Goal: Information Seeking & Learning: Learn about a topic

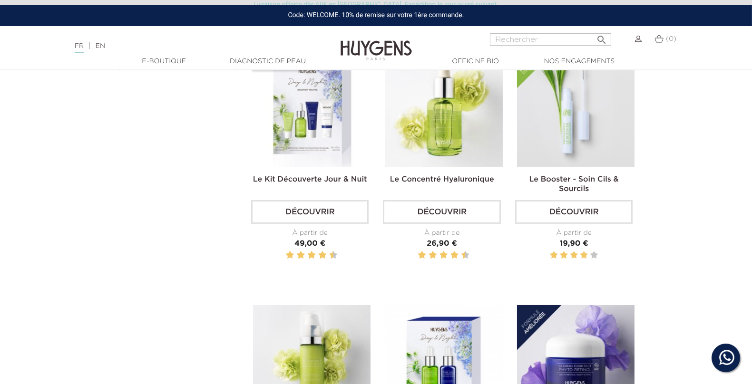
scroll to position [319, 0]
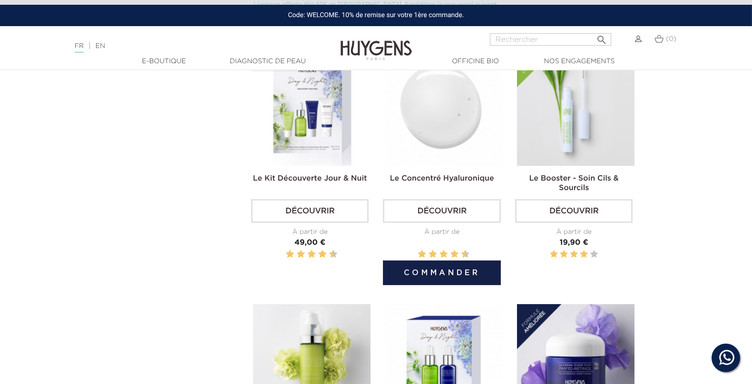
click at [436, 145] on img at bounding box center [443, 106] width 117 height 117
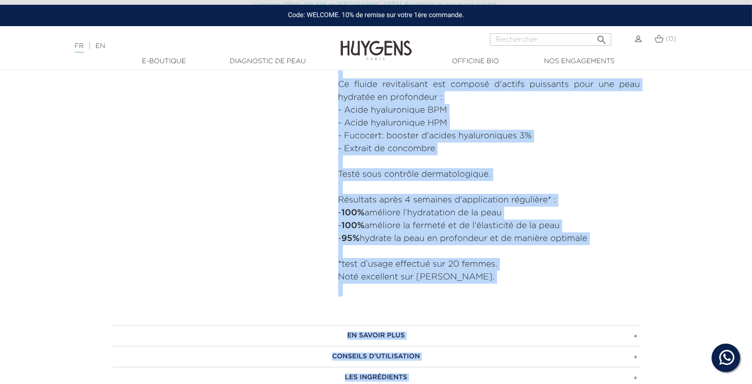
scroll to position [489, 0]
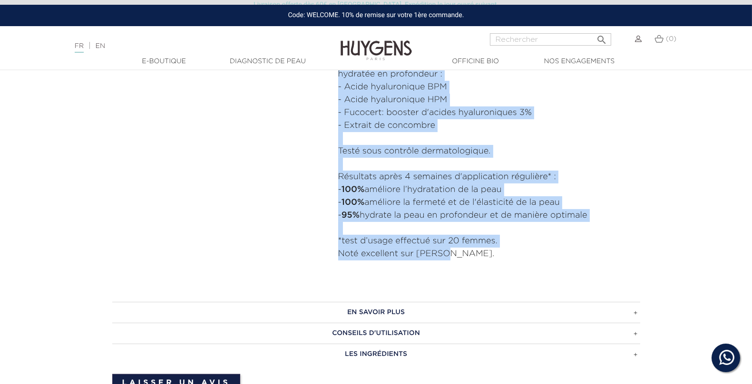
drag, startPoint x: 339, startPoint y: 133, endPoint x: 484, endPoint y: 251, distance: 186.8
click at [484, 251] on div "Sérum antirides hydratant et repulpant. Sa texture gel ultra légère hydrate, af…" at bounding box center [489, 132] width 302 height 282
copy div "Sérum antirides hydratant et repulpant. Sa texture gel ultra légère hydrate, af…"
click at [356, 334] on h3 "CONSEILS D'UTILISATION" at bounding box center [376, 333] width 528 height 21
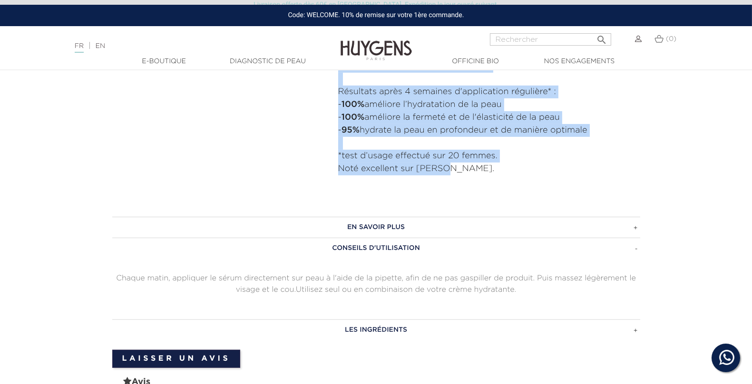
scroll to position [587, 0]
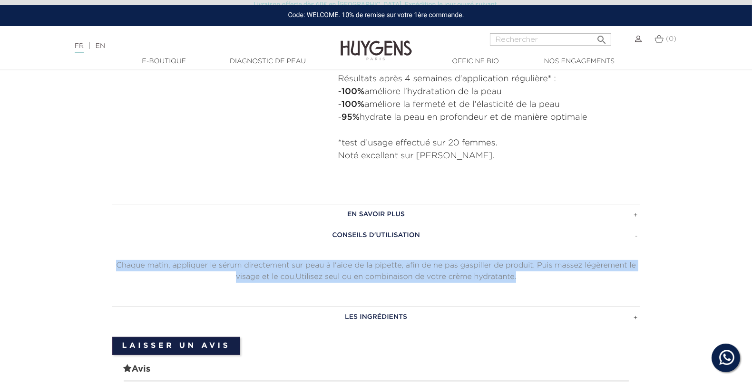
drag, startPoint x: 525, startPoint y: 275, endPoint x: 76, endPoint y: 252, distance: 449.9
copy p "Chaque matin, appliquer le sérum directement sur peau à l'aide de la pipette, a…"
click at [418, 313] on h3 "LES INGRÉDIENTS" at bounding box center [376, 317] width 528 height 21
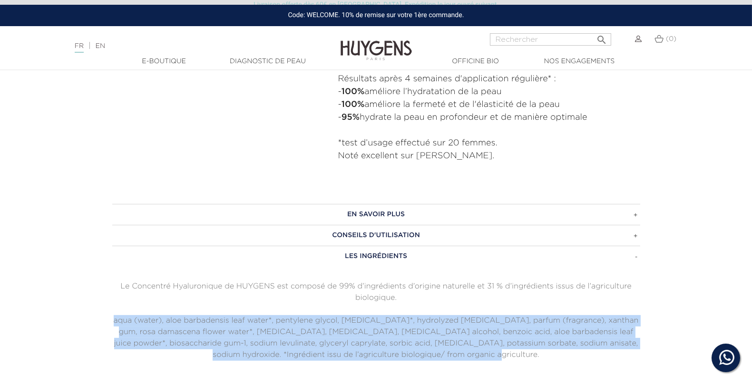
drag, startPoint x: 520, startPoint y: 351, endPoint x: 110, endPoint y: 315, distance: 411.4
click at [110, 315] on div "EN SAVOIR PLUS Sa formule fraîche et légère regorg e d'ingrédients botaniques h…" at bounding box center [376, 294] width 542 height 180
copy p "aqua (water), aloe barbadensis leaf water*, pentylene glycol, glycerin*, hydrol…"
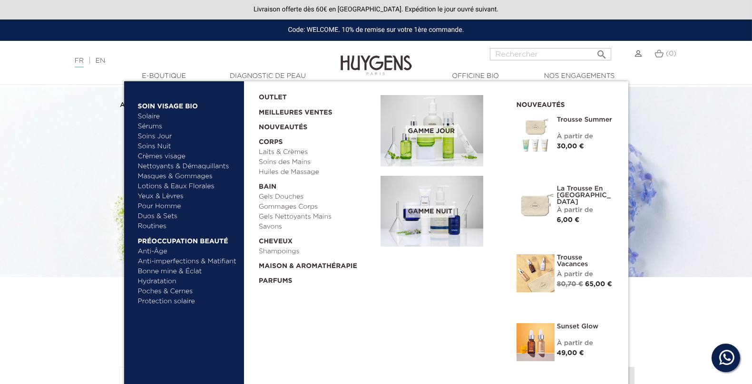
click at [419, 153] on img at bounding box center [431, 130] width 103 height 71
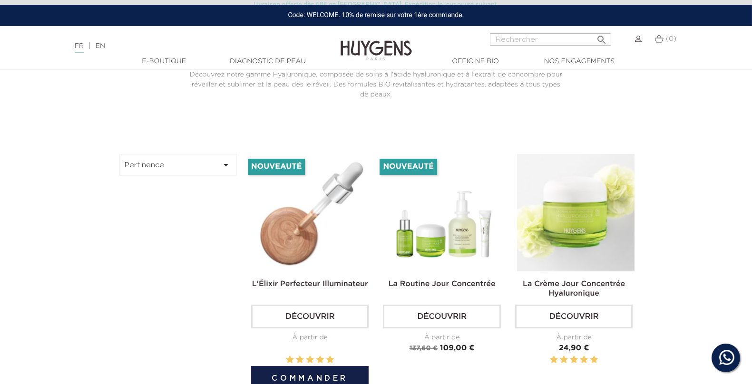
scroll to position [304, 0]
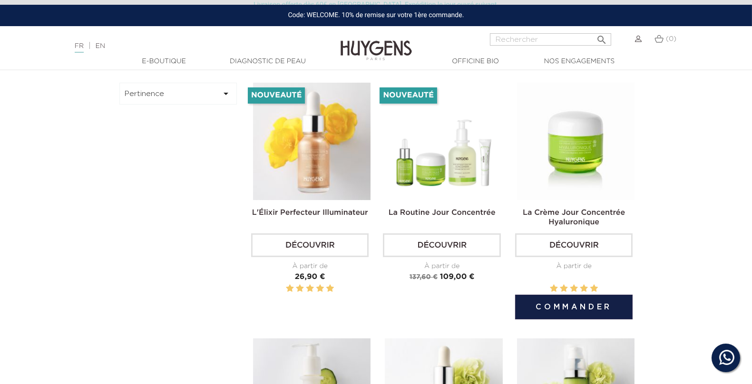
click at [556, 174] on img at bounding box center [575, 141] width 117 height 117
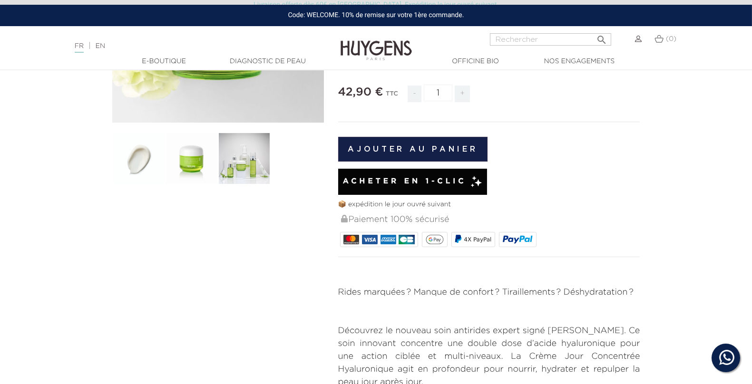
scroll to position [231, 0]
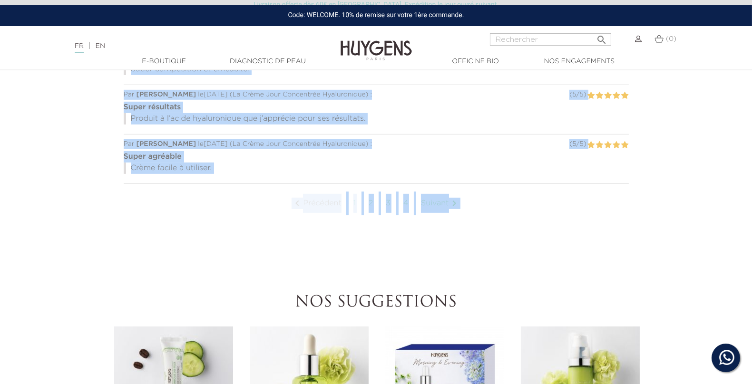
drag, startPoint x: 339, startPoint y: 272, endPoint x: 419, endPoint y: 216, distance: 97.3
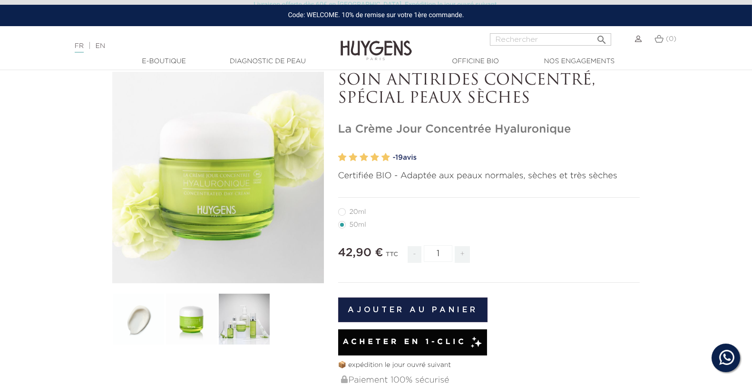
scroll to position [0, 0]
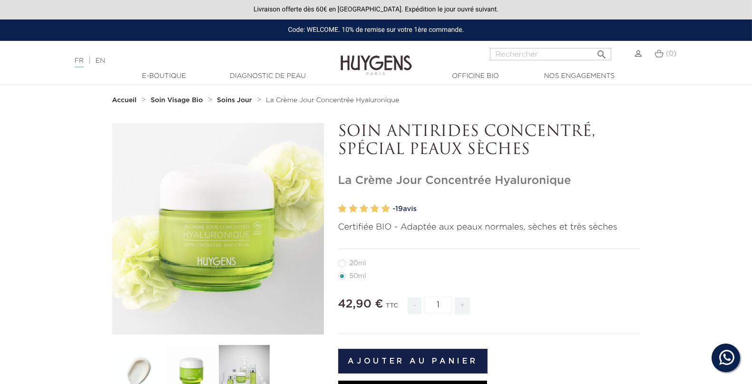
drag, startPoint x: 537, startPoint y: 146, endPoint x: 339, endPoint y: 126, distance: 199.3
click at [339, 126] on p "SOIN ANTIRIDES CONCENTRÉ, SPÉCIAL PEAUX SÈCHES" at bounding box center [489, 141] width 302 height 37
copy p "SOIN ANTIRIDES CONCENTRÉ, SPÉCIAL PEAUX SÈCHES"
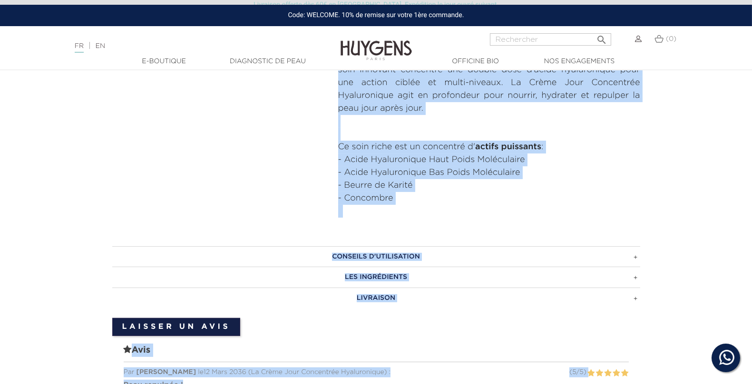
scroll to position [497, 0]
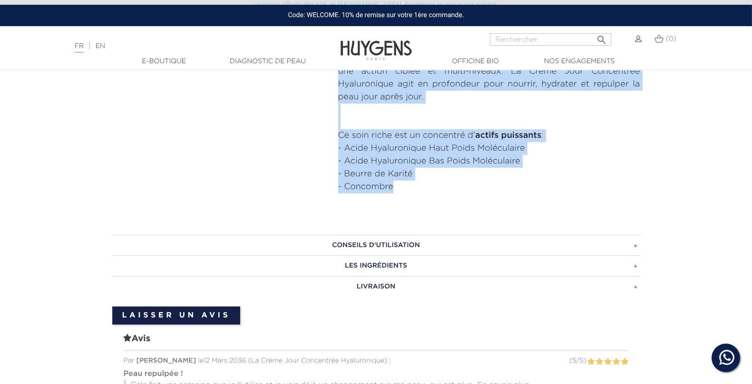
drag, startPoint x: 338, startPoint y: 147, endPoint x: 422, endPoint y: 183, distance: 91.0
click at [422, 183] on div "Rides marquées ? Manque de confort ? Tiraillements ? Déshydratation ? Découvrez…" at bounding box center [489, 103] width 302 height 205
copy div "Rides marquées ? Manque de confort ? Tiraillements ? Déshydratation ? Découvrez…"
click at [416, 245] on h3 "Conseils d'utilisation" at bounding box center [376, 245] width 528 height 21
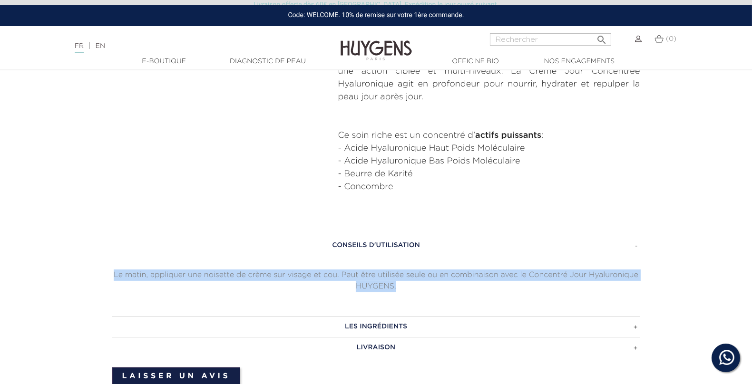
drag, startPoint x: 406, startPoint y: 286, endPoint x: 99, endPoint y: 270, distance: 307.6
copy p "Le matin, appliquer une noisette de crème sur visage et cou. Peut être utilisée…"
click at [362, 323] on h3 "Les ingrédients" at bounding box center [376, 326] width 528 height 21
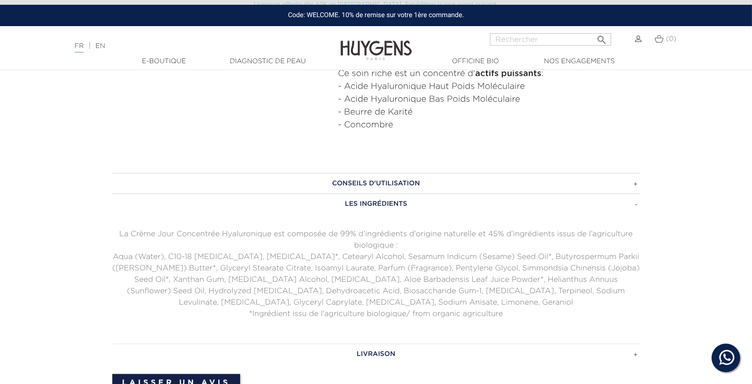
scroll to position [574, 0]
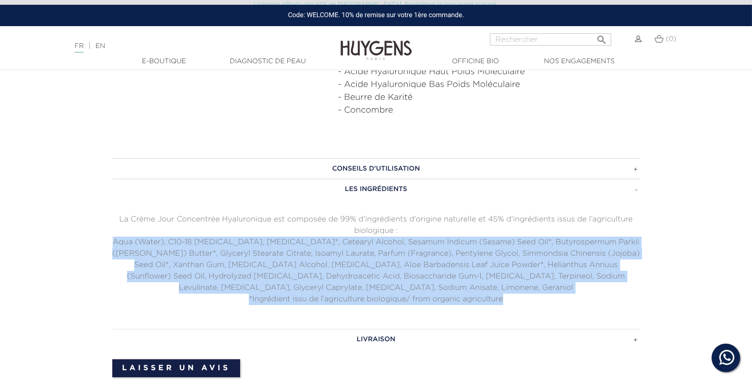
drag, startPoint x: 510, startPoint y: 300, endPoint x: 107, endPoint y: 238, distance: 408.0
click at [107, 238] on div "Conseils d'utilisation Le matin, appliquer une noisette de crème sur visage et …" at bounding box center [376, 254] width 542 height 192
copy div "Aqua (Water), C10-18 Triglycerides, Glycerin*, Cetearyl Alcohol, Sesamum Indicu…"
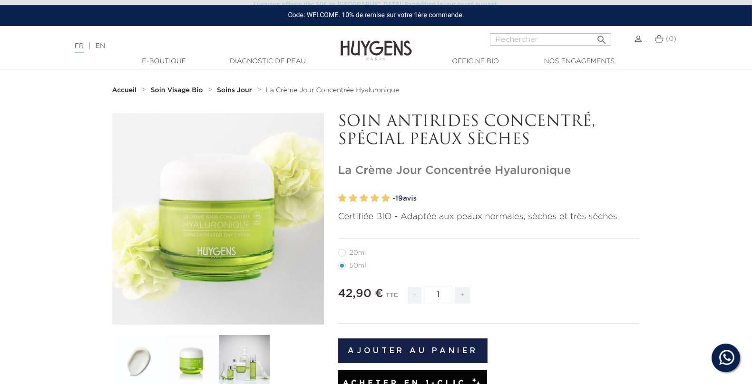
scroll to position [0, 0]
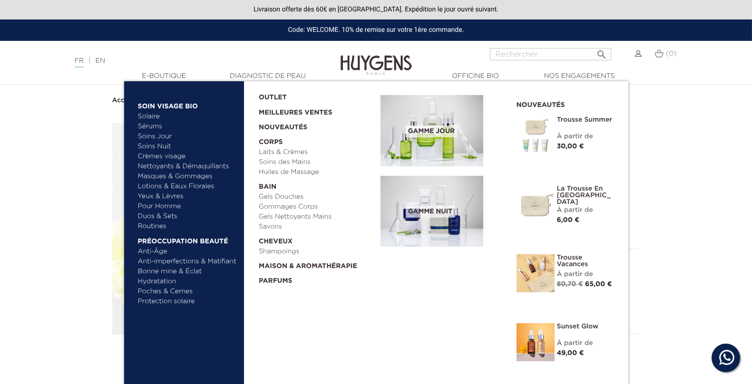
click at [445, 219] on img at bounding box center [431, 211] width 103 height 71
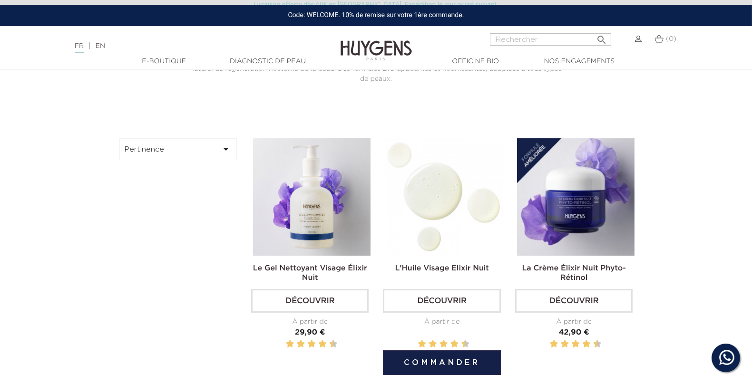
scroll to position [270, 0]
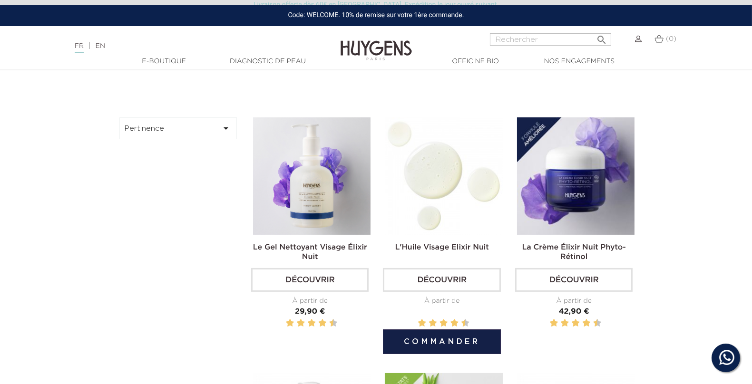
click at [433, 196] on img at bounding box center [443, 175] width 117 height 117
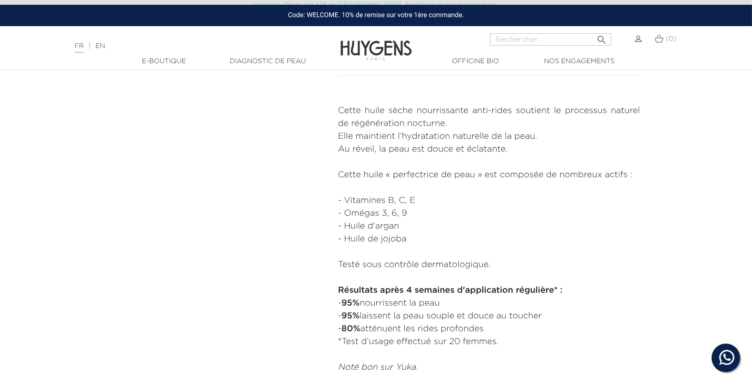
scroll to position [439, 0]
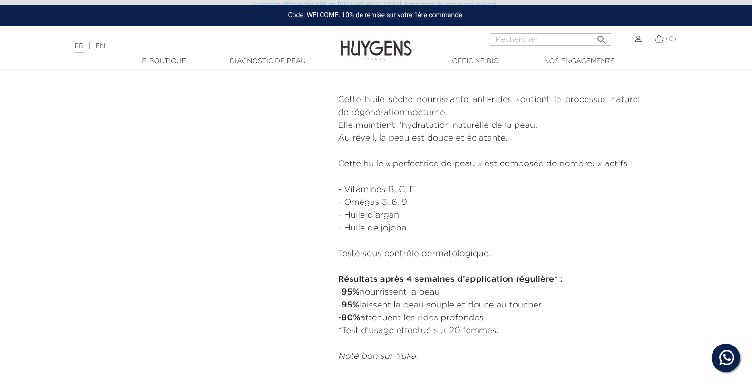
drag, startPoint x: 336, startPoint y: 236, endPoint x: 522, endPoint y: 339, distance: 212.4
click at [522, 339] on div "HUILE NUIT NOURISSANTE ANTI-RIDES L'Huile Visage Elixir Nuit" at bounding box center [489, 23] width 316 height 679
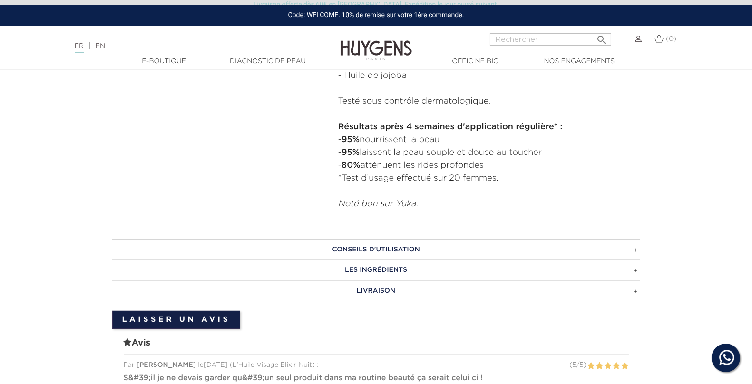
scroll to position [662, 0]
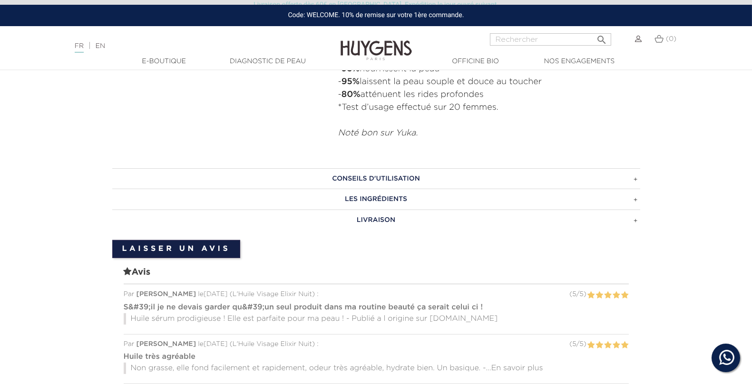
click at [403, 180] on h3 "CONSEILS D'UTILISATION" at bounding box center [376, 178] width 528 height 21
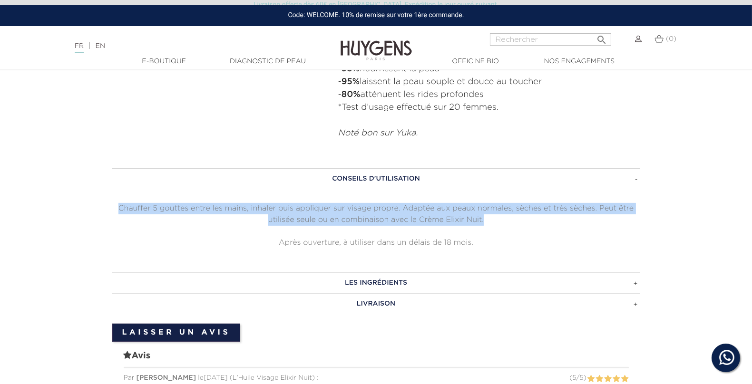
drag, startPoint x: 491, startPoint y: 217, endPoint x: 118, endPoint y: 206, distance: 373.4
click at [118, 206] on p "Chauffer 5 gouttes entre les mains, inhaler puis appliquer sur visage propre. A…" at bounding box center [376, 214] width 528 height 23
copy p "Chauffer 5 gouttes entre les mains, inhaler puis appliquer sur visage propre. A…"
click at [345, 281] on h3 "LES INGRÉDIENTS" at bounding box center [376, 282] width 528 height 21
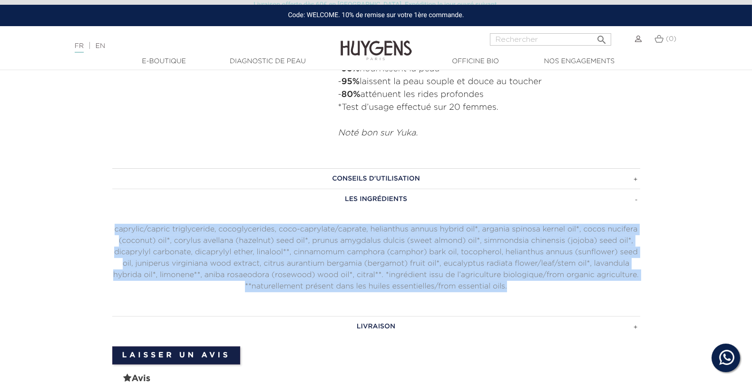
drag, startPoint x: 529, startPoint y: 285, endPoint x: 111, endPoint y: 223, distance: 422.5
click at [111, 223] on div "CONSEILS D'UTILISATION Chauffer 5 gouttes entre les mains, inhaler puis appliqu…" at bounding box center [376, 252] width 542 height 169
copy p "caprylic/capric triglyceride, cocoglycerides, coco-caprylate/caprate, helianthu…"
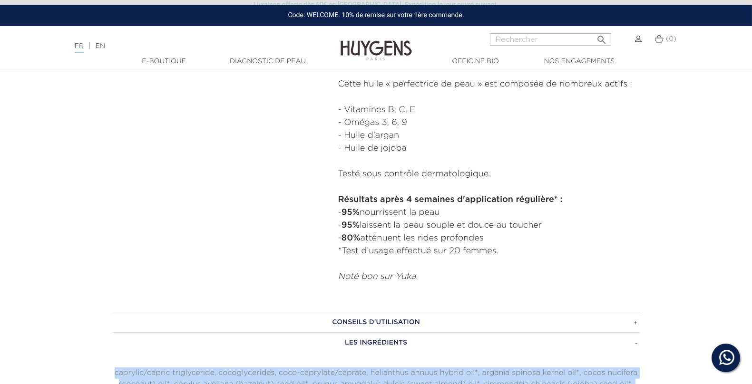
scroll to position [456, 0]
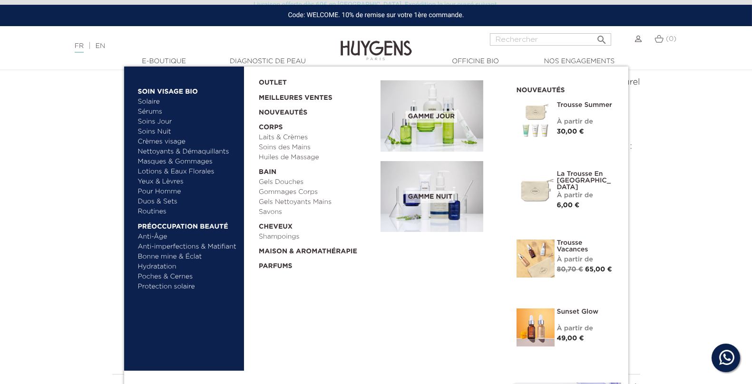
click at [405, 166] on img at bounding box center [431, 196] width 103 height 71
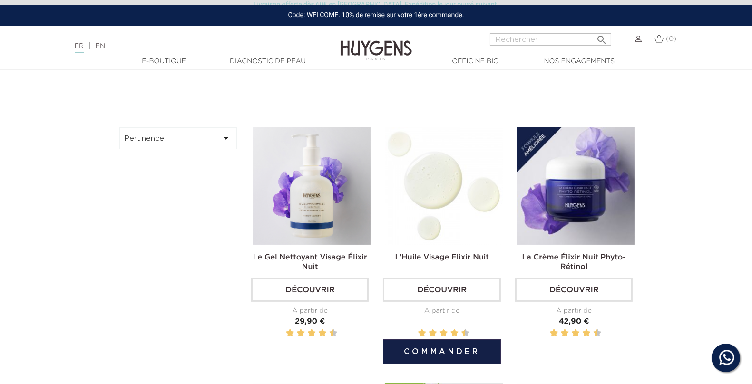
scroll to position [275, 0]
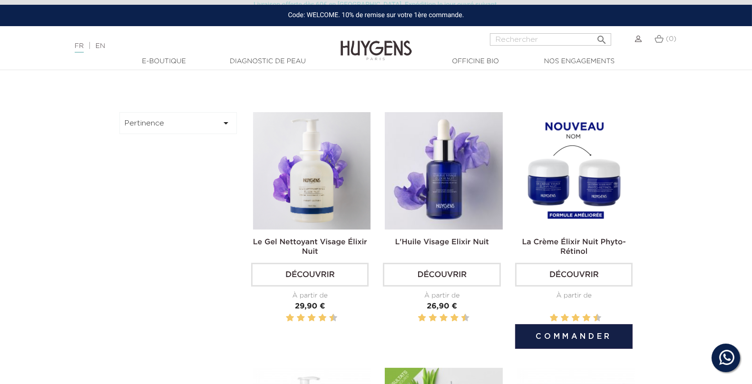
click at [601, 187] on img at bounding box center [575, 170] width 117 height 117
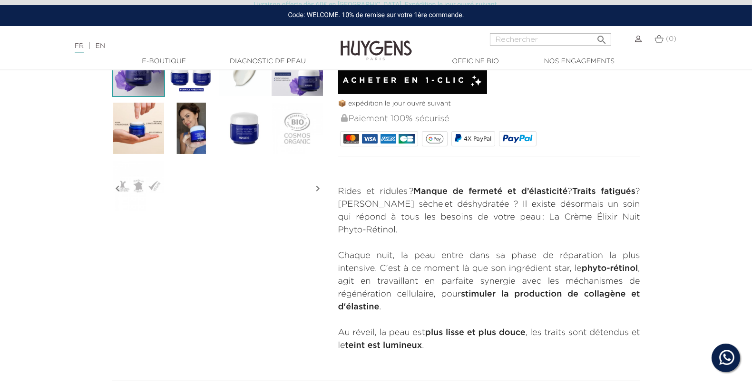
scroll to position [377, 0]
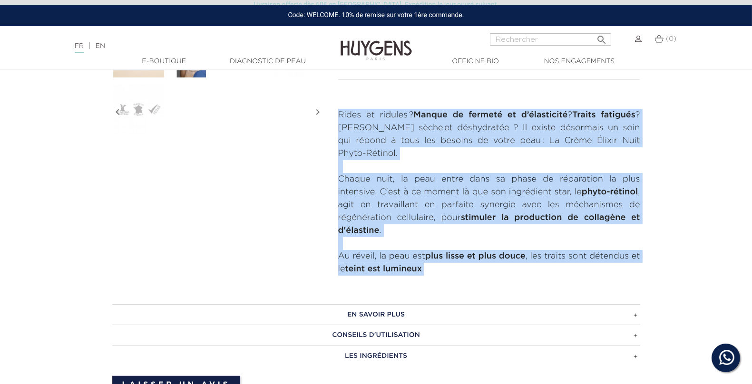
drag, startPoint x: 335, startPoint y: 109, endPoint x: 444, endPoint y: 266, distance: 191.0
click at [444, 266] on section "" at bounding box center [376, 18] width 752 height 543
copy div "Rides et ridules ? Manque de fermeté et d’élasticité  ? Traits fatigués  ? Peau…"
click at [377, 304] on h3 "En savoir plus" at bounding box center [376, 314] width 528 height 21
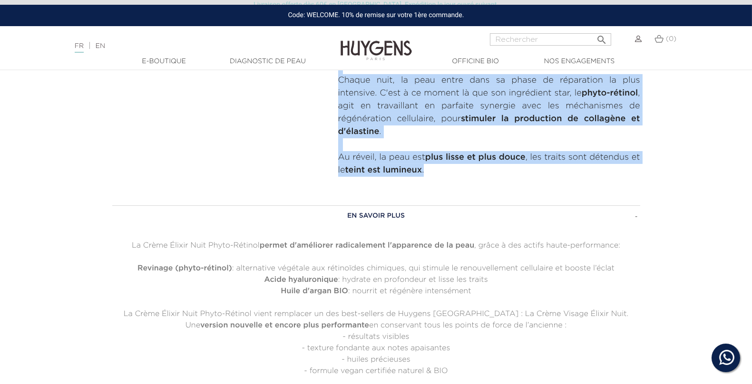
scroll to position [502, 0]
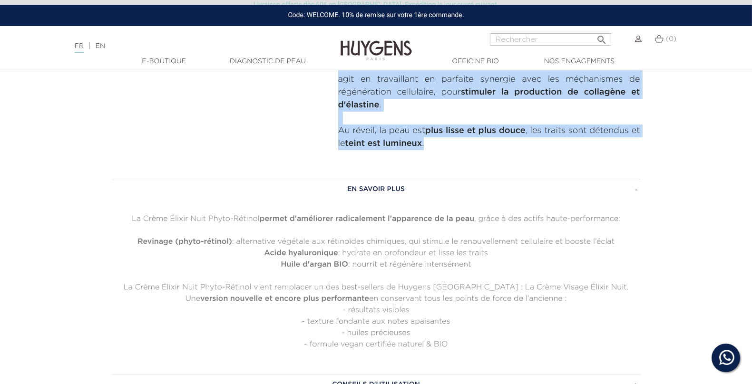
drag, startPoint x: 490, startPoint y: 250, endPoint x: 109, endPoint y: 193, distance: 385.6
click at [109, 193] on div "En savoir plus La Crème Élixir Nuit Phyto-Rétinol permet d'améliorer radicaleme…" at bounding box center [376, 297] width 542 height 237
copy div "La Crème Élixir Nuit Phyto-Rétinol permet d'améliorer radicalement l'apparence …"
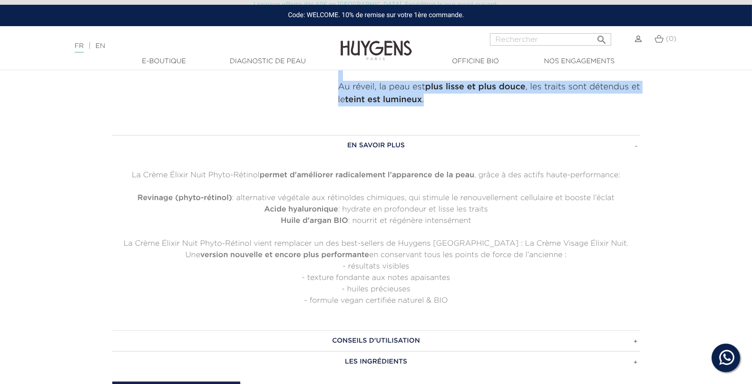
scroll to position [610, 0]
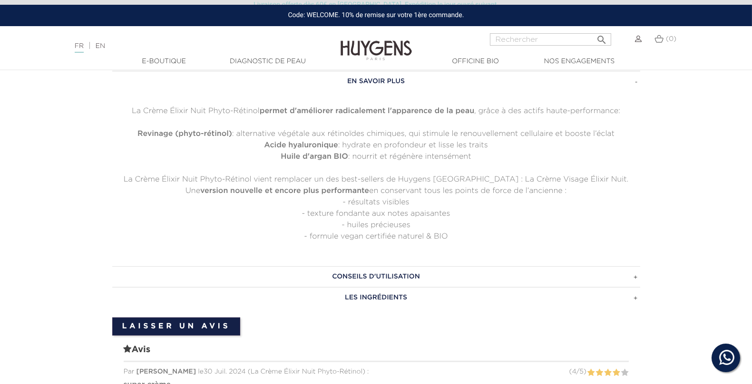
click at [315, 250] on div "En savoir plus La Crème Élixir Nuit Phyto-Rétinol permet d'améliorer radicaleme…" at bounding box center [376, 189] width 528 height 237
click at [314, 266] on h3 "Conseils d'utilisation" at bounding box center [376, 276] width 528 height 21
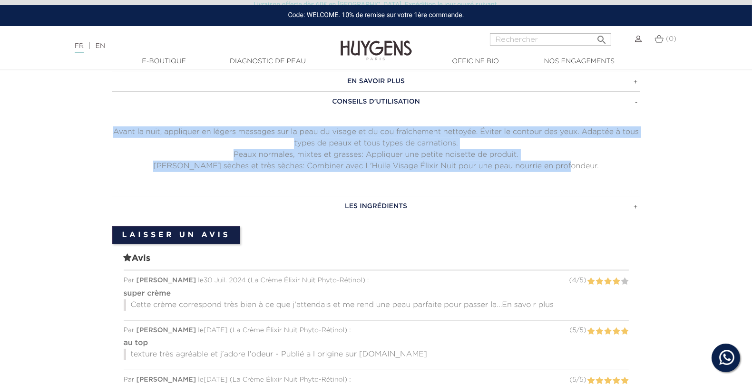
drag, startPoint x: 576, startPoint y: 153, endPoint x: 30, endPoint y: 110, distance: 547.5
click at [30, 110] on section "En savoir plus La Crème Élixir Nuit Phyto-Rétinol permet d'améliorer radicaleme…" at bounding box center [376, 344] width 752 height 574
copy div "Avant la nuit, appliquer en légers massages sur la peau du visage et du cou fra…"
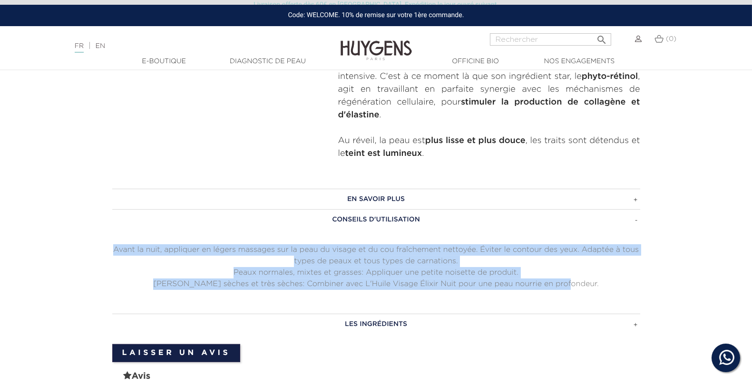
scroll to position [494, 0]
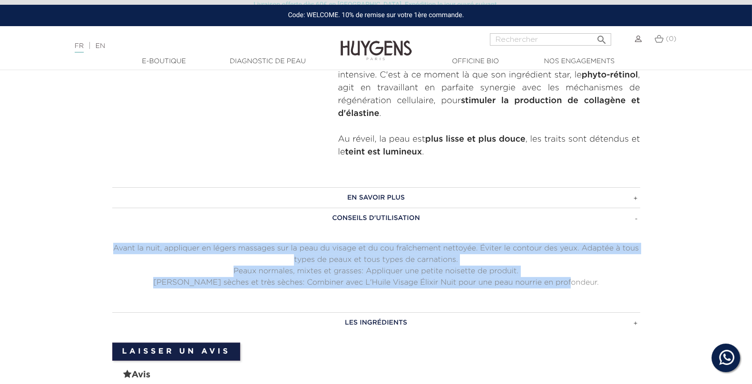
click at [369, 312] on h3 "Les ingrédients" at bounding box center [376, 322] width 528 height 21
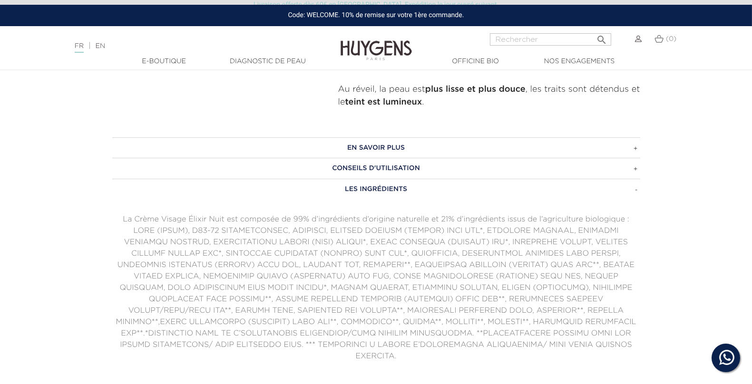
scroll to position [548, 0]
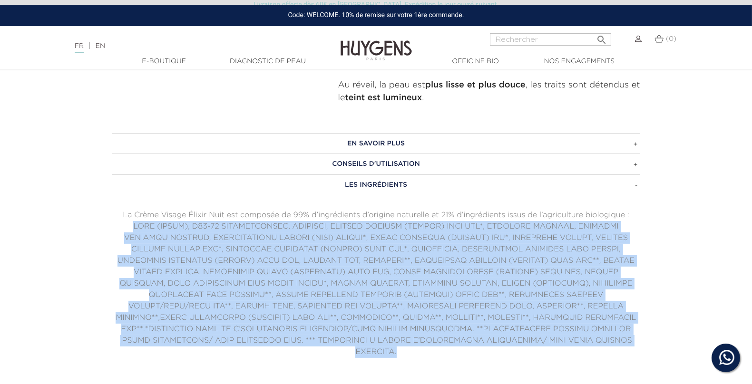
drag, startPoint x: 417, startPoint y: 338, endPoint x: 100, endPoint y: 206, distance: 343.4
copy p "AQUA (WATER), C10-18 TRIGLYCÉRIDES, GLYCERIN, SESAMUM INDICUM (SESAME) SEED OIL…"
click at [401, 349] on div "En savoir plus La Crème Élixir Nuit Phyto-Rétinol permet d'améliorer radicaleme…" at bounding box center [376, 257] width 542 height 249
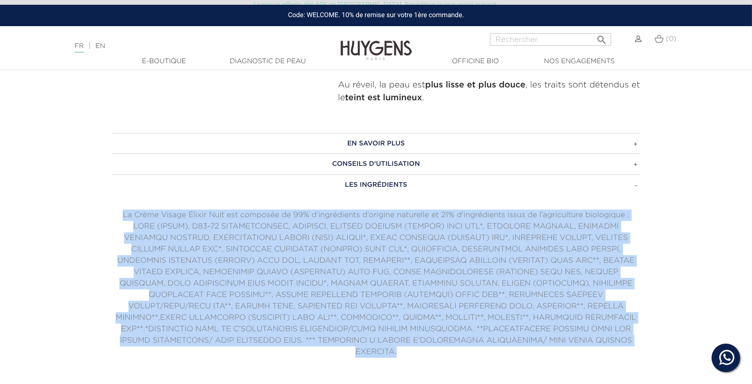
drag, startPoint x: 409, startPoint y: 342, endPoint x: 77, endPoint y: 193, distance: 365.0
click at [398, 320] on p at bounding box center [376, 289] width 528 height 137
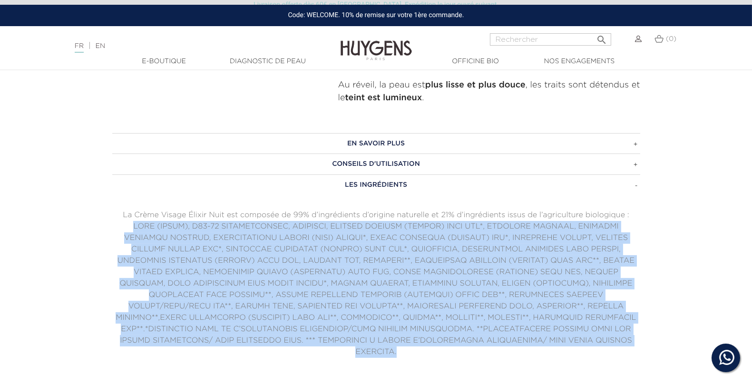
drag, startPoint x: 400, startPoint y: 335, endPoint x: 108, endPoint y: 212, distance: 316.2
click at [108, 212] on div "En savoir plus La Crème Élixir Nuit Phyto-Rétinol permet d'améliorer radicaleme…" at bounding box center [376, 257] width 542 height 249
copy p "AQUA (WATER), C10-18 TRIGLYCÉRIDES, GLYCERIN, SESAMUM INDICUM (SESAME) SEED OIL…"
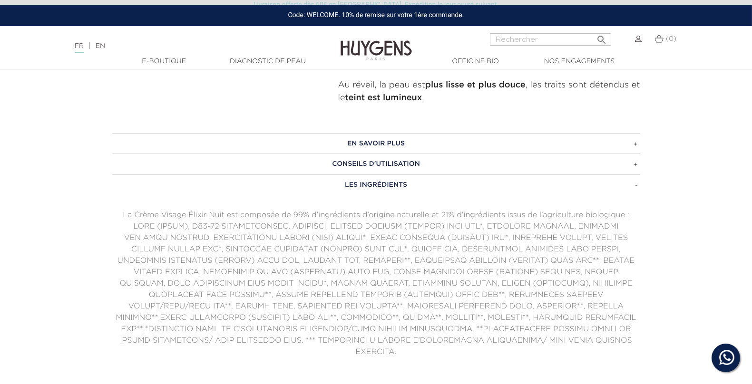
click at [528, 29] on nav "Langue : FR | EN Français English  Rechercher (0) " at bounding box center [376, 38] width 752 height 24
click at [526, 38] on input "Rechercher" at bounding box center [550, 39] width 121 height 12
type input "lift"
click at [593, 30] on button " Rechercher" at bounding box center [601, 36] width 17 height 13
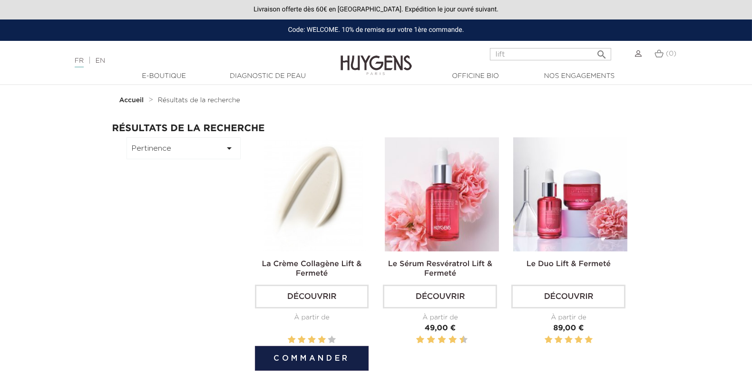
click at [296, 207] on img at bounding box center [314, 194] width 114 height 114
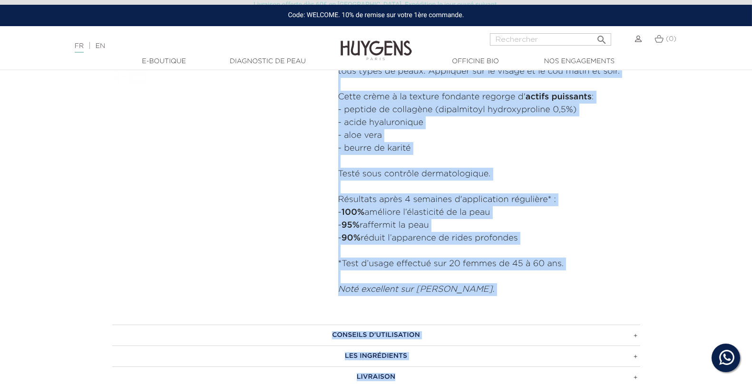
scroll to position [458, 0]
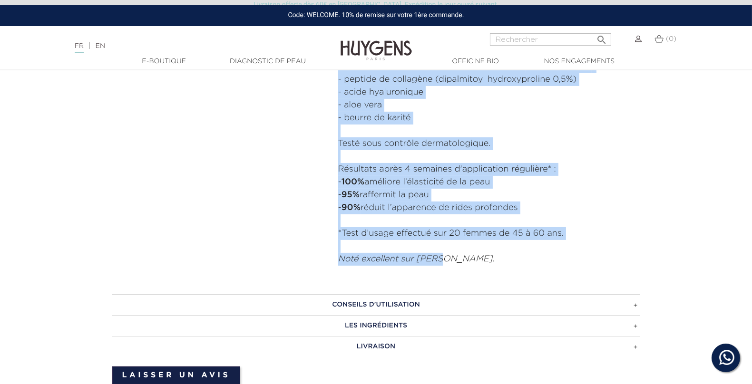
drag, startPoint x: 339, startPoint y: 179, endPoint x: 497, endPoint y: 263, distance: 179.5
click at [497, 263] on div "Soin antirides, lift et fermeté. Ce concentré d’actifs naturels nourrit et hydr…" at bounding box center [489, 137] width 302 height 257
copy div "Soin antirides, lift et fermeté. Ce concentré d’actifs naturels nourrit et hydr…"
click at [355, 310] on h3 "CONSEILS D'UTILISATION" at bounding box center [376, 304] width 528 height 21
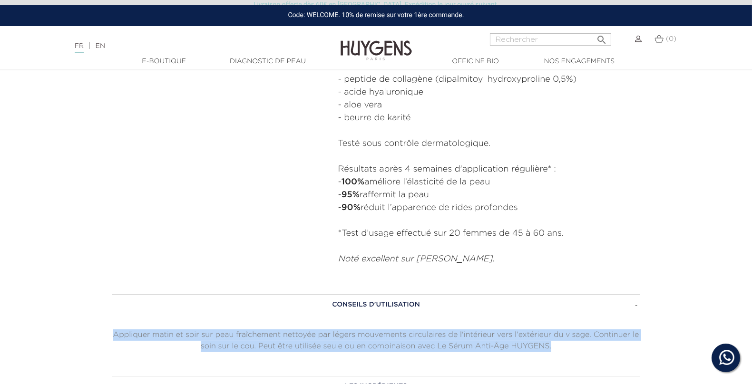
drag, startPoint x: 556, startPoint y: 342, endPoint x: 83, endPoint y: 310, distance: 474.1
copy div "Appliquer matin et soir sur peau fraîchement nettoyée par légers mouvements cir…"
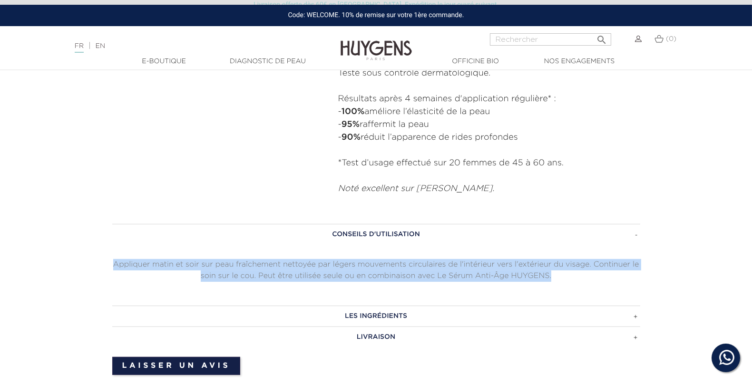
scroll to position [586, 0]
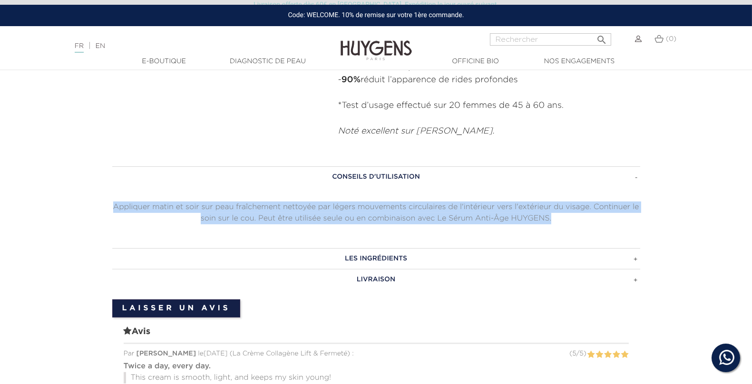
click at [382, 253] on h3 "LES INGRÉDIENTS" at bounding box center [376, 258] width 528 height 21
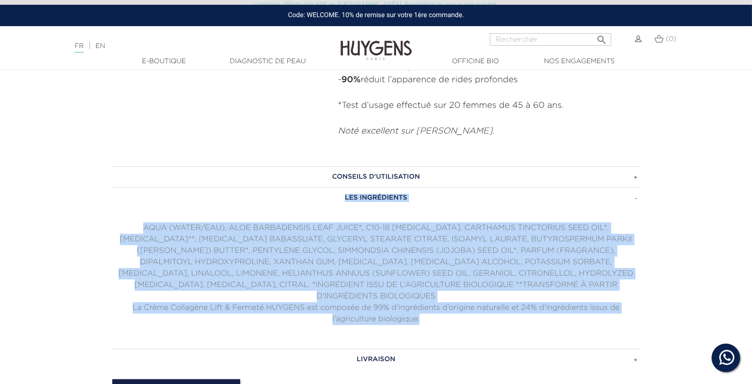
drag, startPoint x: 429, startPoint y: 307, endPoint x: 87, endPoint y: 196, distance: 360.3
copy div "LES INGRÉDIENTS AQUA (WATER/EAU), ALOE BARBADENSIS LEAF JUICE*, C10-18 TRIGLYCE…"
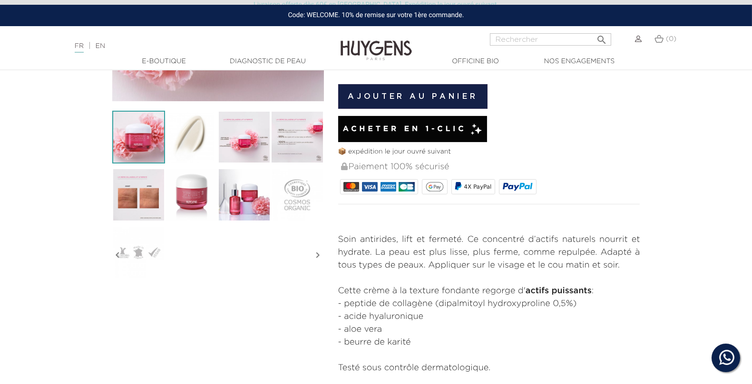
scroll to position [0, 0]
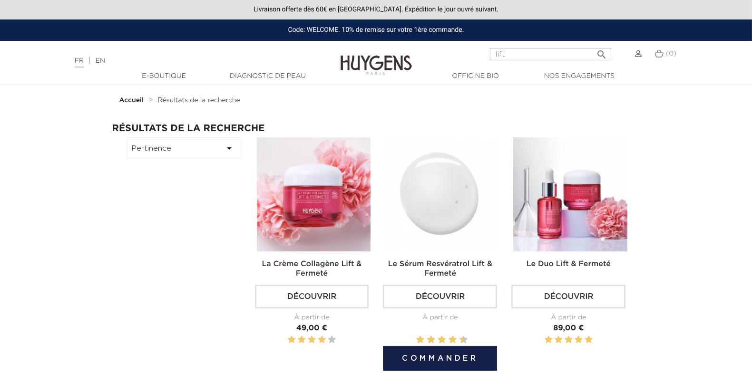
click at [436, 179] on img at bounding box center [442, 194] width 114 height 114
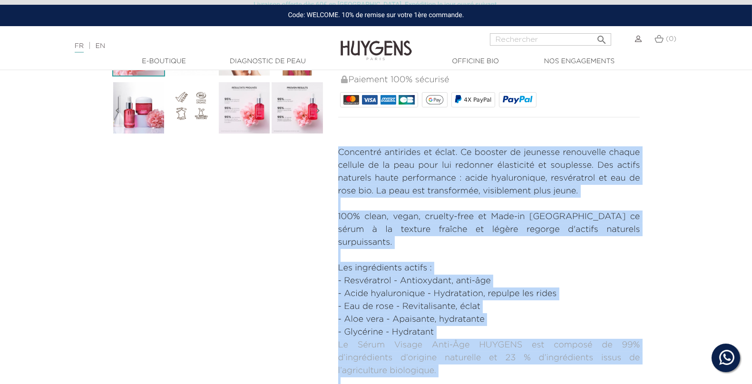
scroll to position [333, 0]
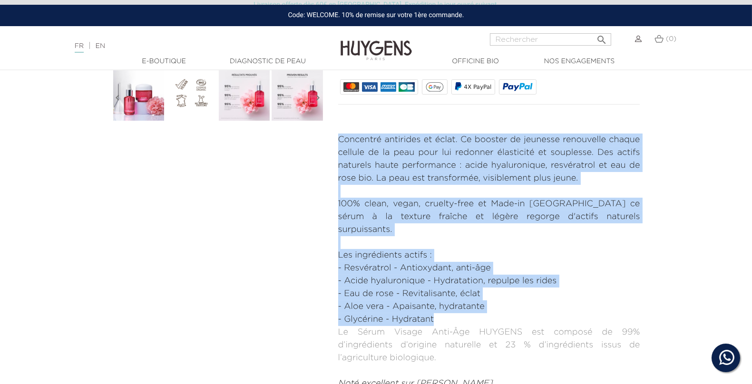
drag, startPoint x: 338, startPoint y: 187, endPoint x: 440, endPoint y: 308, distance: 158.2
click at [440, 308] on div "Concentré antirides et éclat. Ce booster de jeunesse renouvelle chaque cellule …" at bounding box center [489, 262] width 302 height 257
copy div "Concentré antirides et éclat. Ce booster de jeunesse renouvelle chaque cellule …"
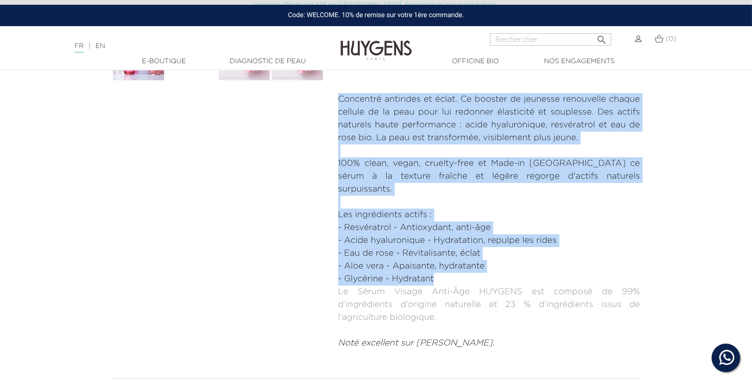
scroll to position [592, 0]
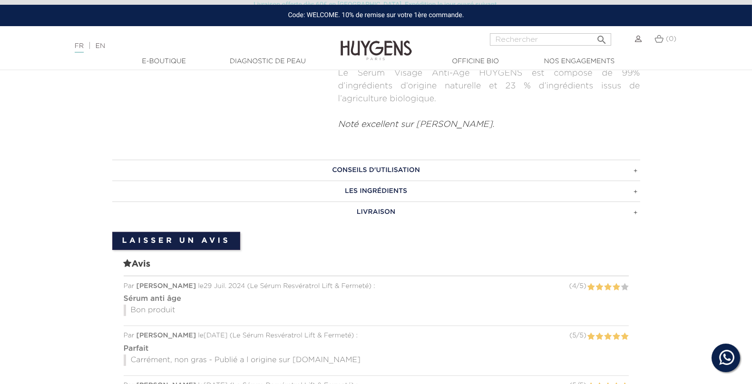
click at [312, 160] on h3 "CONSEILS D'UTILISATION" at bounding box center [376, 170] width 528 height 21
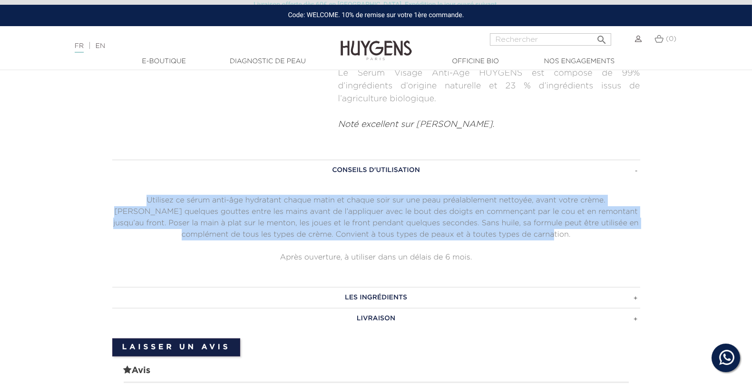
drag, startPoint x: 556, startPoint y: 220, endPoint x: 84, endPoint y: 184, distance: 473.5
copy p "Utilisez ce sérum anti-âge hydratant chaque matin et chaque soir sur une peau p…"
click at [353, 287] on h3 "LES INGRÉDIENTS" at bounding box center [376, 297] width 528 height 21
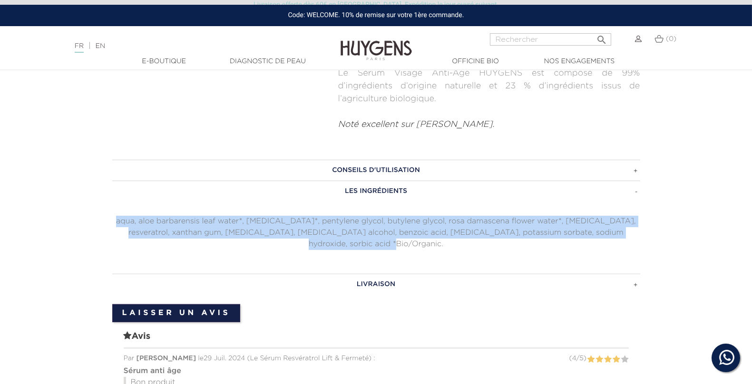
drag, startPoint x: 408, startPoint y: 227, endPoint x: 112, endPoint y: 203, distance: 297.2
click at [112, 216] on p "aqua, aloe barbarensis leaf water*, glycerin*, pentylene glycol, butylene glyco…" at bounding box center [376, 233] width 528 height 34
copy p "aqua, aloe barbarensis leaf water*, glycerin*, pentylene glycol, butylene glyco…"
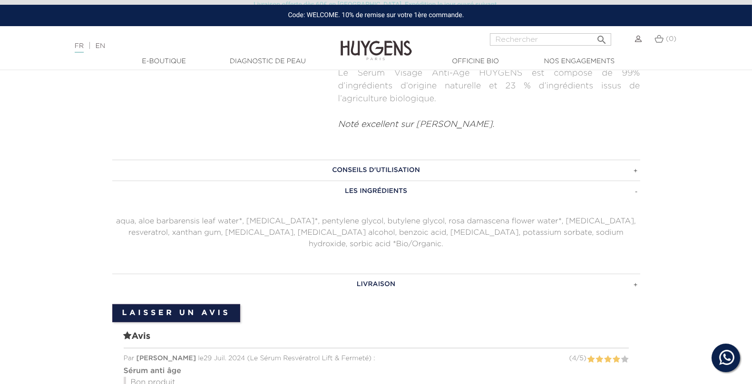
click at [517, 37] on input "Rechercher" at bounding box center [550, 39] width 121 height 12
type input "booster"
click at [593, 30] on button " Rechercher" at bounding box center [601, 36] width 17 height 13
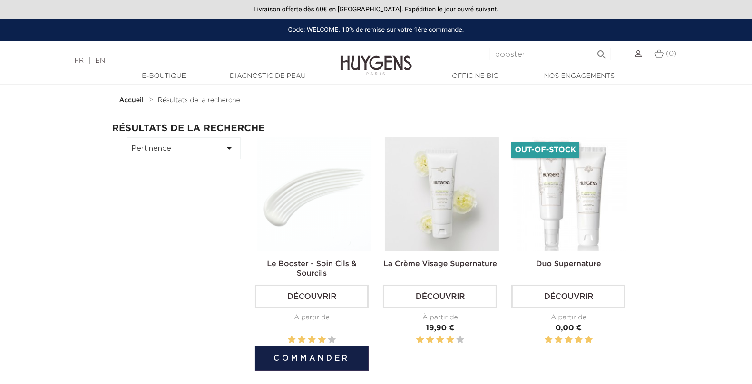
click at [317, 227] on img at bounding box center [314, 194] width 114 height 114
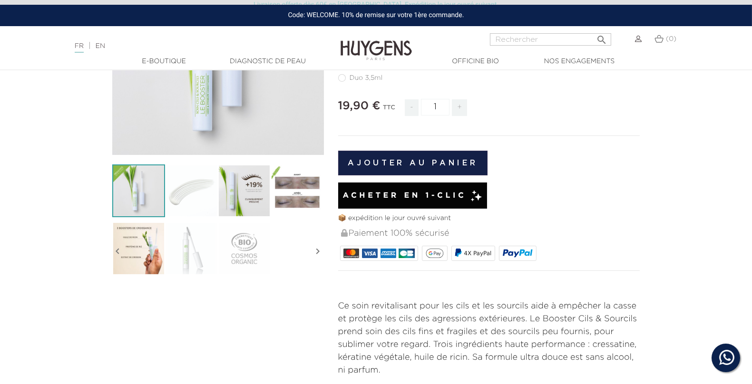
scroll to position [371, 0]
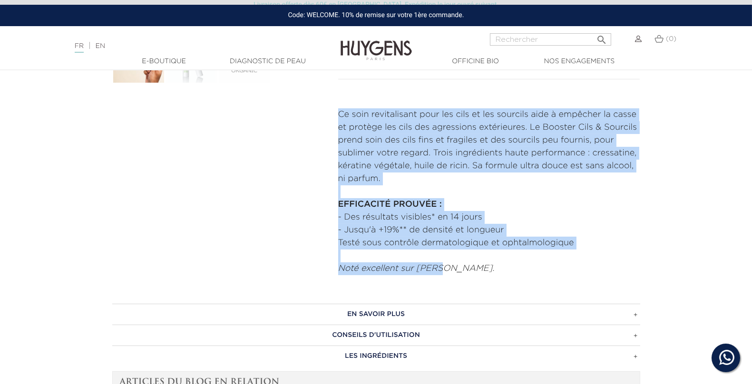
drag, startPoint x: 337, startPoint y: 111, endPoint x: 465, endPoint y: 271, distance: 204.3
click at [465, 271] on div "RENFORCE & REVITALISE Le Booster - Soin Cils & Sourcils" at bounding box center [489, 13] width 316 height 523
copy div "Ce soin revitalisant pour les cils et les sourcils aide à empêcher la casse et …"
click at [392, 332] on h3 "CONSEILS D'UTILISATION" at bounding box center [376, 335] width 528 height 21
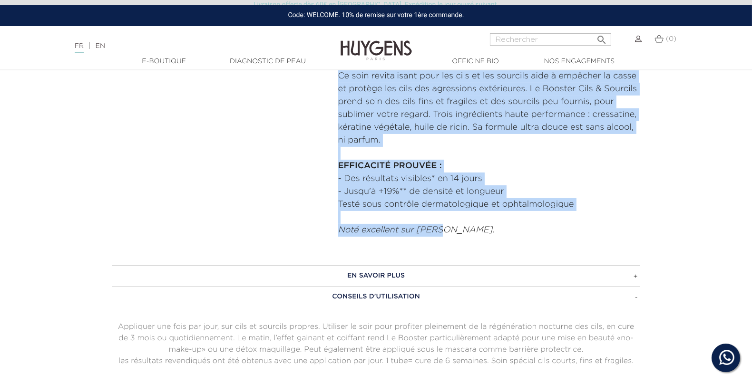
scroll to position [511, 0]
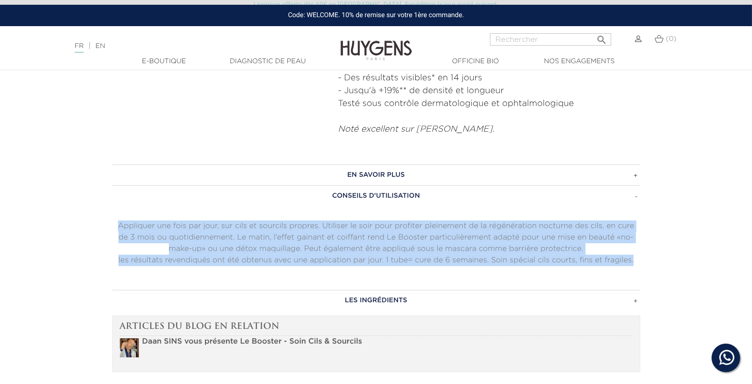
drag, startPoint x: 634, startPoint y: 261, endPoint x: 31, endPoint y: 225, distance: 603.9
copy div "Appliquer une fois par jour, sur cils et sourcils propres. Utiliser le soir pou…"
click at [334, 296] on h3 "LES INGRÉDIENTS" at bounding box center [376, 300] width 528 height 21
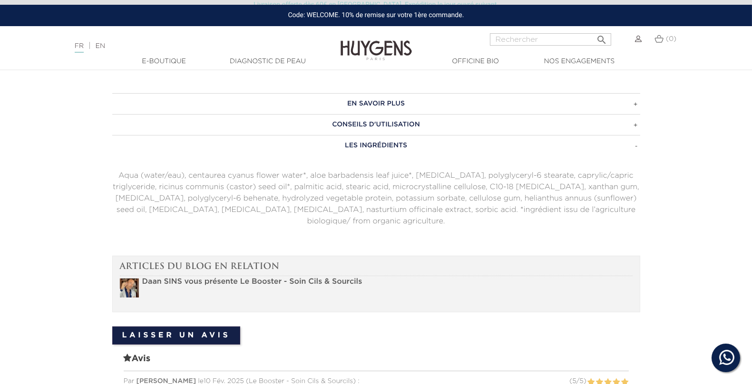
scroll to position [591, 0]
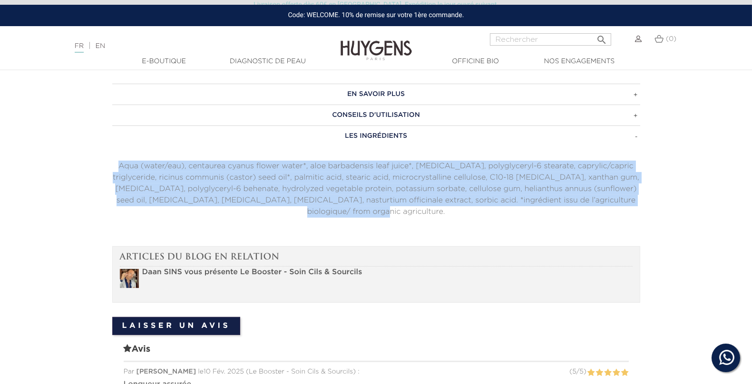
drag, startPoint x: 628, startPoint y: 198, endPoint x: 104, endPoint y: 164, distance: 525.0
click at [104, 164] on section "EN SAVOIR PLUS Sa formule certifiée est douce, sans alcool et sans parfum. Sa t…" at bounding box center [376, 377] width 752 height 617
copy p "Aqua (water/eau), centaurea cyanus flower water*, aloe barbadensis leaf juice*,…"
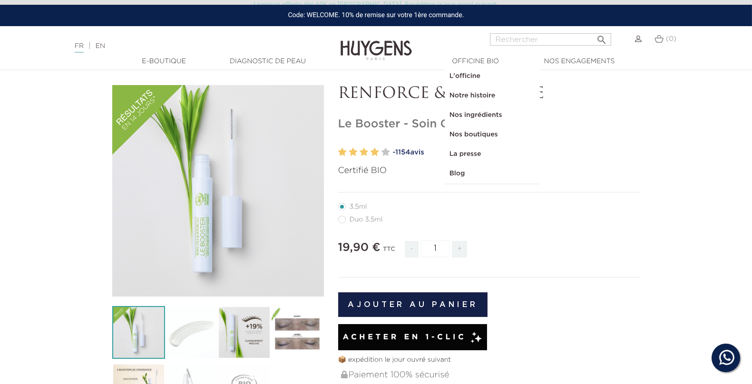
scroll to position [0, 0]
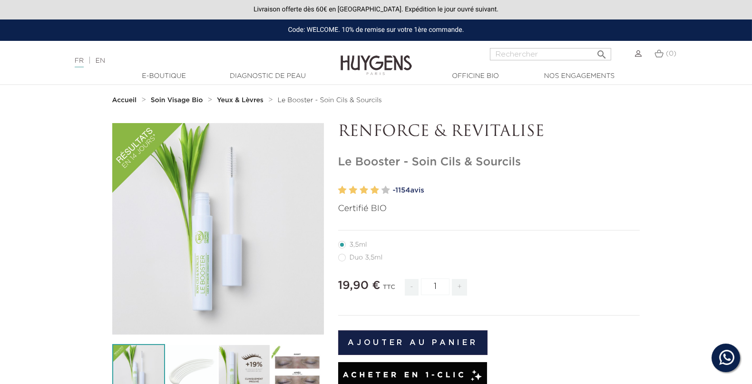
click at [533, 55] on input "Rechercher" at bounding box center [550, 54] width 121 height 12
type input "gommage"
click at [593, 45] on button " Rechercher" at bounding box center [601, 51] width 17 height 13
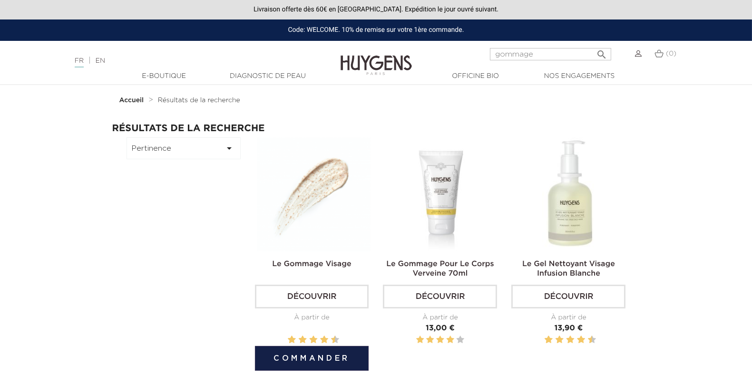
click at [317, 206] on img at bounding box center [314, 194] width 114 height 114
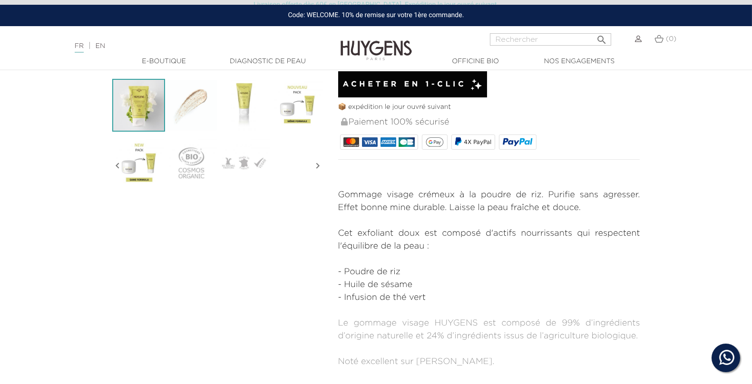
scroll to position [273, 0]
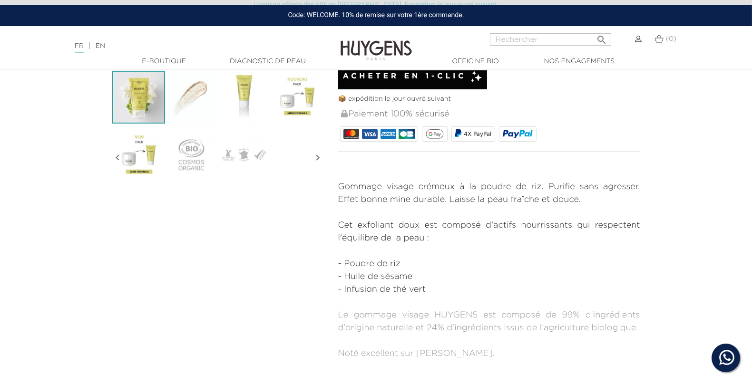
drag, startPoint x: 337, startPoint y: 183, endPoint x: 439, endPoint y: 288, distance: 146.6
click at [439, 288] on div "PURIFIER ET ILLUMINER LE TEINT Le Gommage Visage" at bounding box center [489, 105] width 316 height 511
copy div "Gommage visage crémeux à la poudre de riz. Purifie sans agresser. Effet bonne m…"
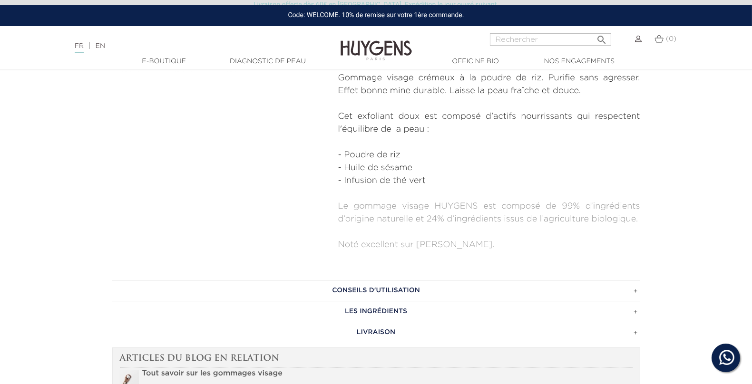
scroll to position [413, 0]
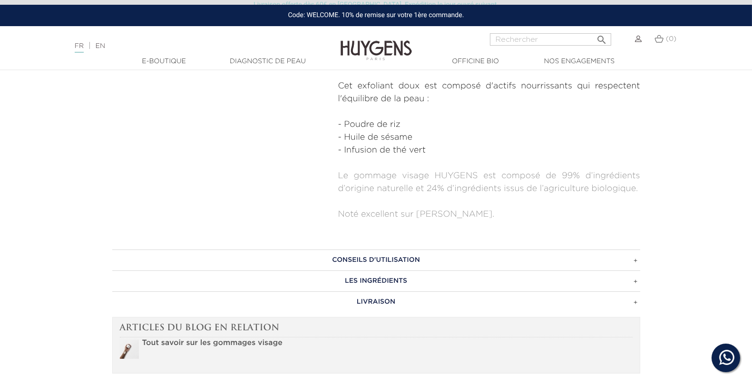
click at [360, 261] on h3 "Conseils d'utilisation" at bounding box center [376, 260] width 528 height 21
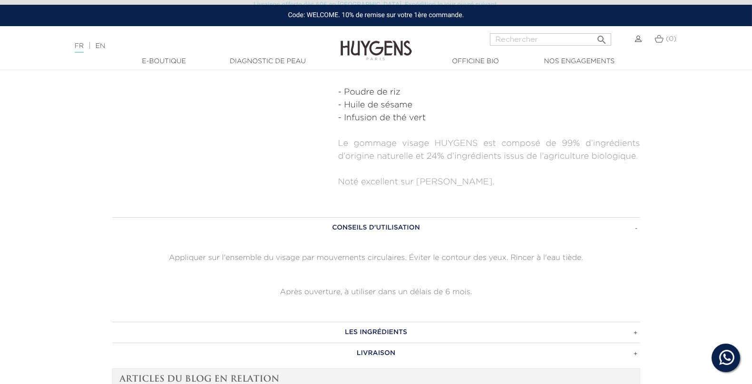
scroll to position [502, 0]
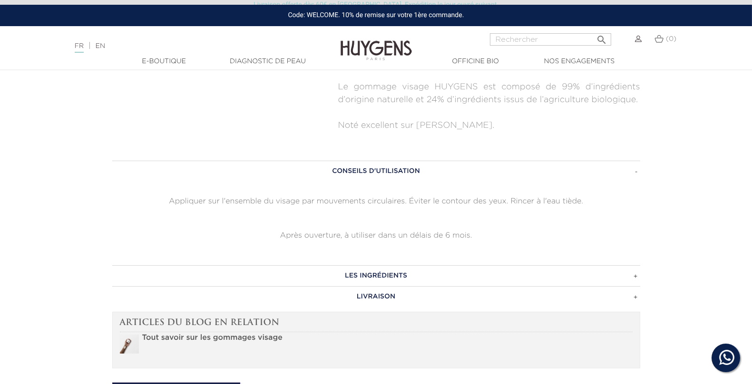
click at [464, 196] on p "Appliquer sur l'ensemble du visage par mouvements circulaires. Éviter le contou…" at bounding box center [376, 201] width 528 height 11
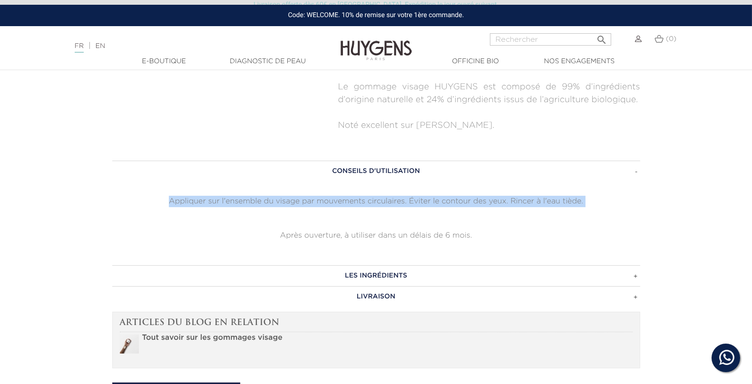
click at [464, 196] on p "Appliquer sur l'ensemble du visage par mouvements circulaires. Éviter le contou…" at bounding box center [376, 201] width 528 height 11
copy div "Appliquer sur l'ensemble du visage par mouvements circulaires. Éviter le contou…"
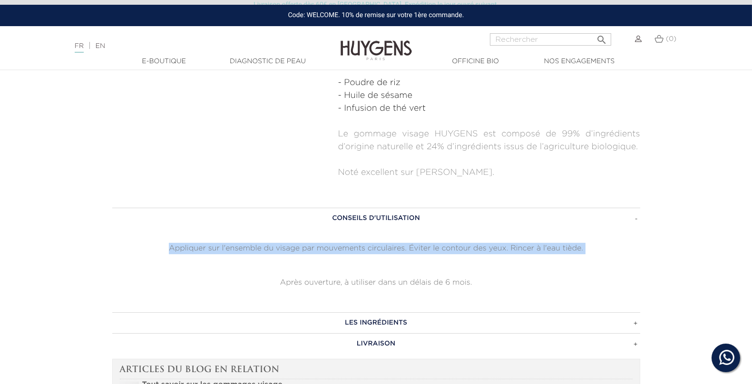
scroll to position [483, 0]
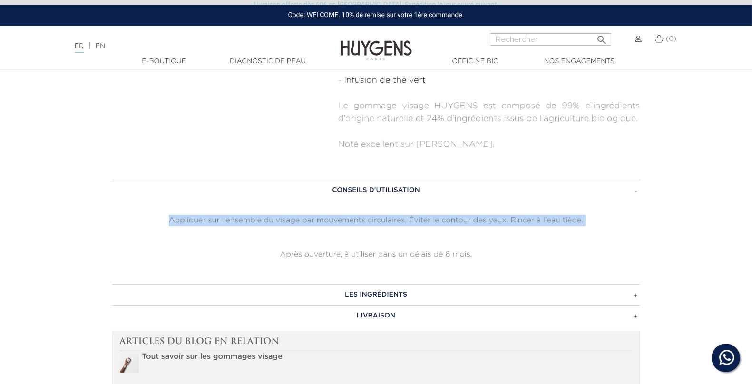
click at [385, 296] on h3 "Les ingrédients" at bounding box center [376, 294] width 528 height 21
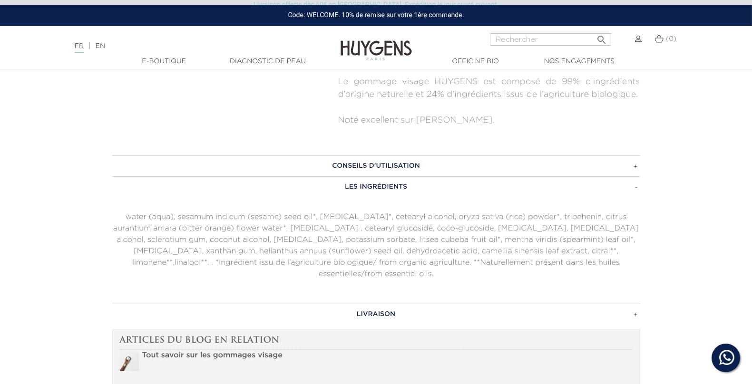
scroll to position [541, 0]
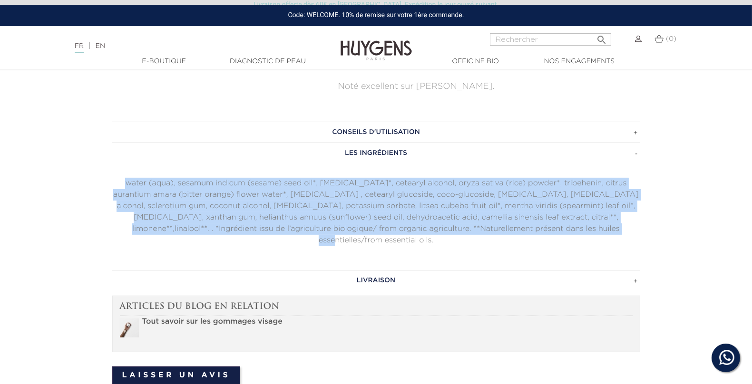
drag, startPoint x: 590, startPoint y: 227, endPoint x: 96, endPoint y: 184, distance: 495.8
copy p "water (aqua), sesamum indicum (sesame) seed oil*, glycerin*, cetearyl alcohol, …"
